Goal: Find specific page/section: Find specific page/section

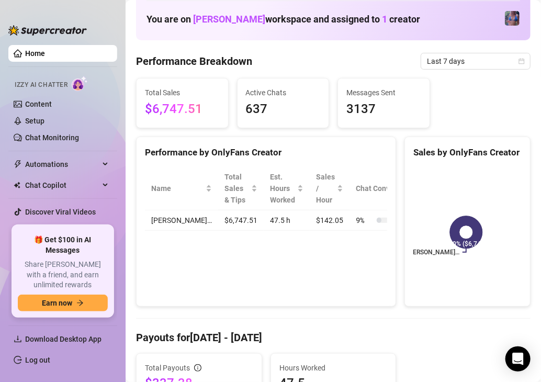
scroll to position [52, 0]
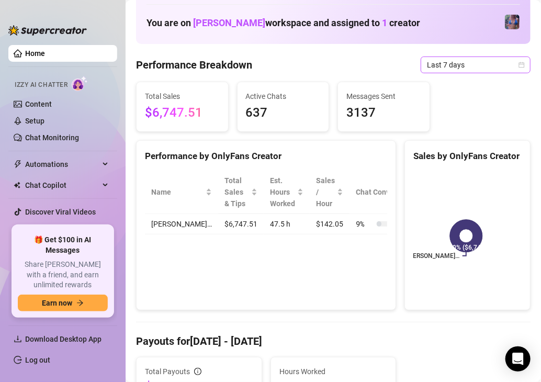
click at [488, 63] on span "Last 7 days" at bounding box center [475, 65] width 97 height 16
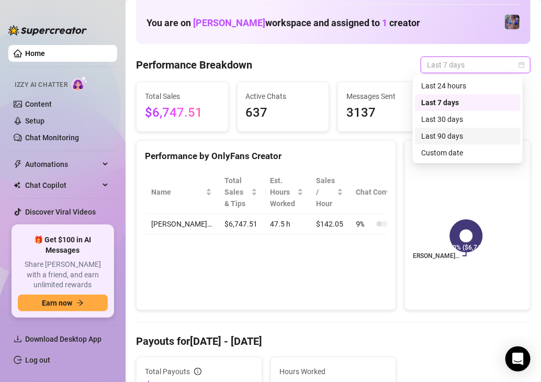
click at [471, 134] on div "Last 90 days" at bounding box center [467, 136] width 93 height 12
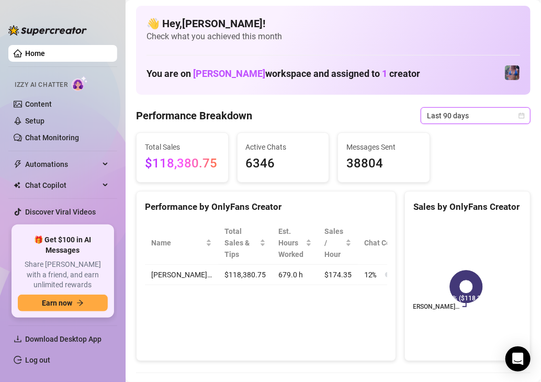
scroll to position [0, 0]
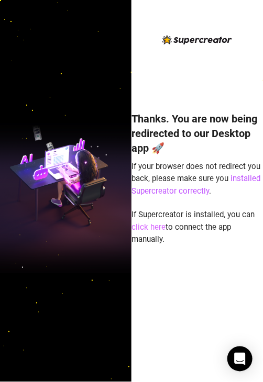
click at [154, 228] on link "click here" at bounding box center [148, 226] width 34 height 9
